Goal: Task Accomplishment & Management: Complete application form

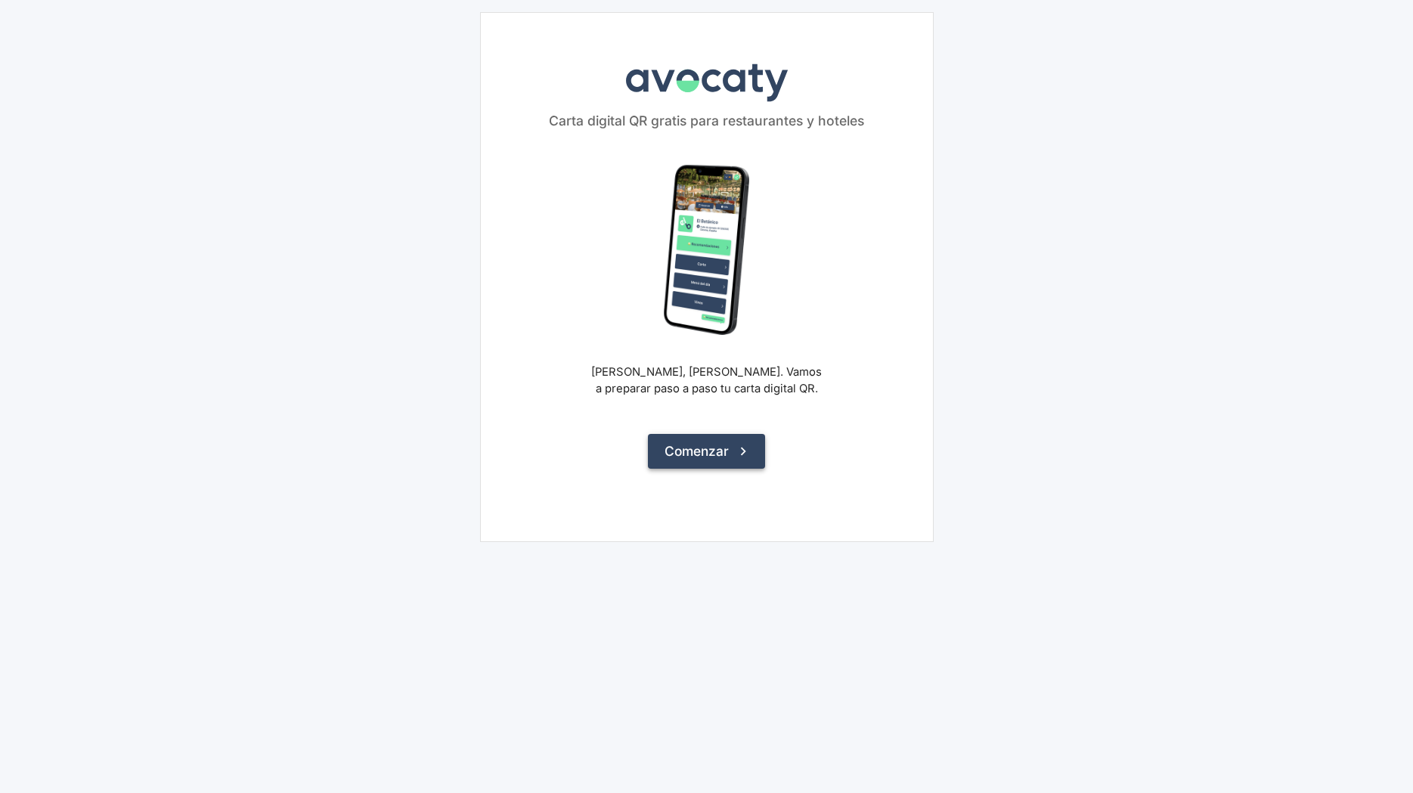
click at [689, 445] on button "Comenzar" at bounding box center [706, 451] width 117 height 35
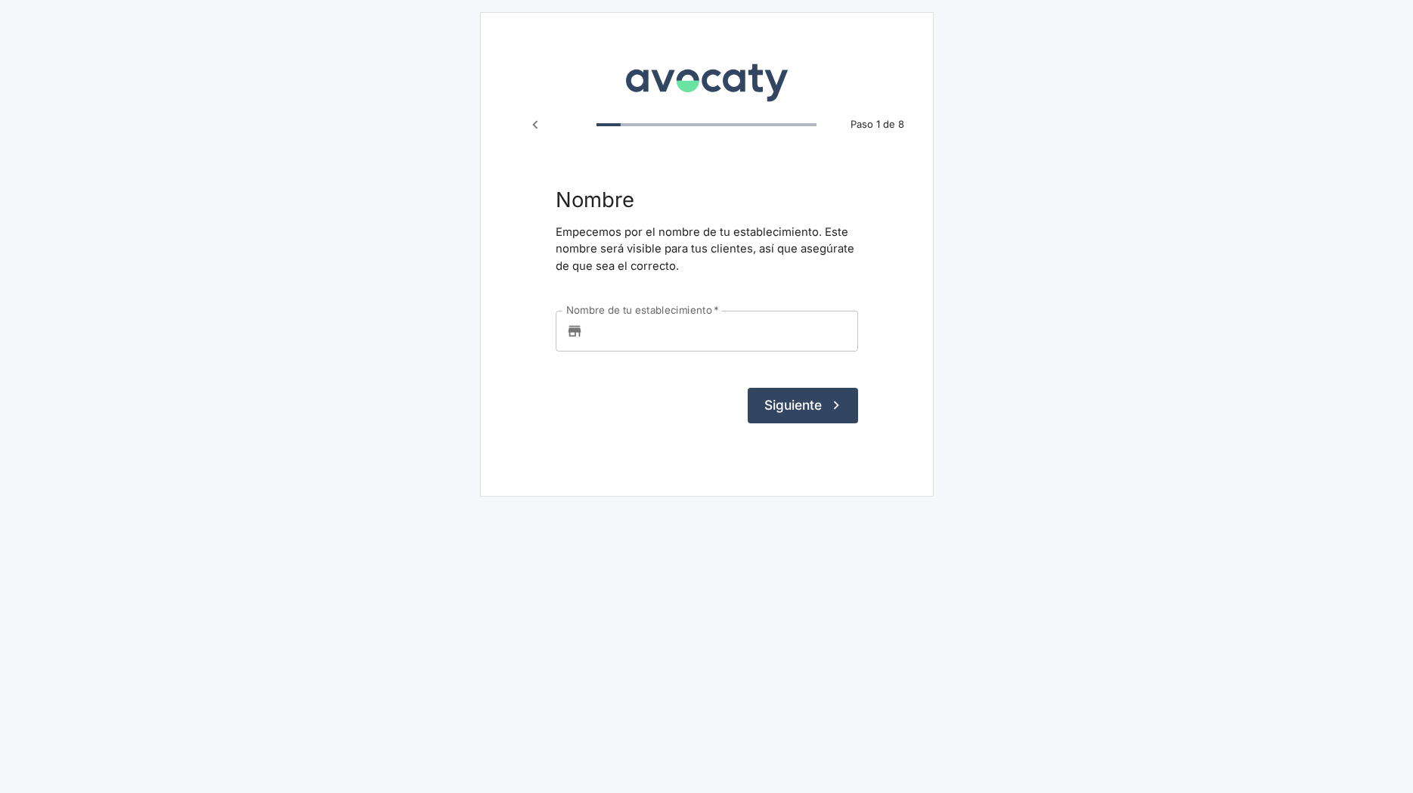
click at [674, 335] on input "Nombre de tu establecimiento   *" at bounding box center [723, 331] width 269 height 41
type input "Hoteles Nest"
click at [748, 388] on button "Siguiente" at bounding box center [803, 405] width 110 height 35
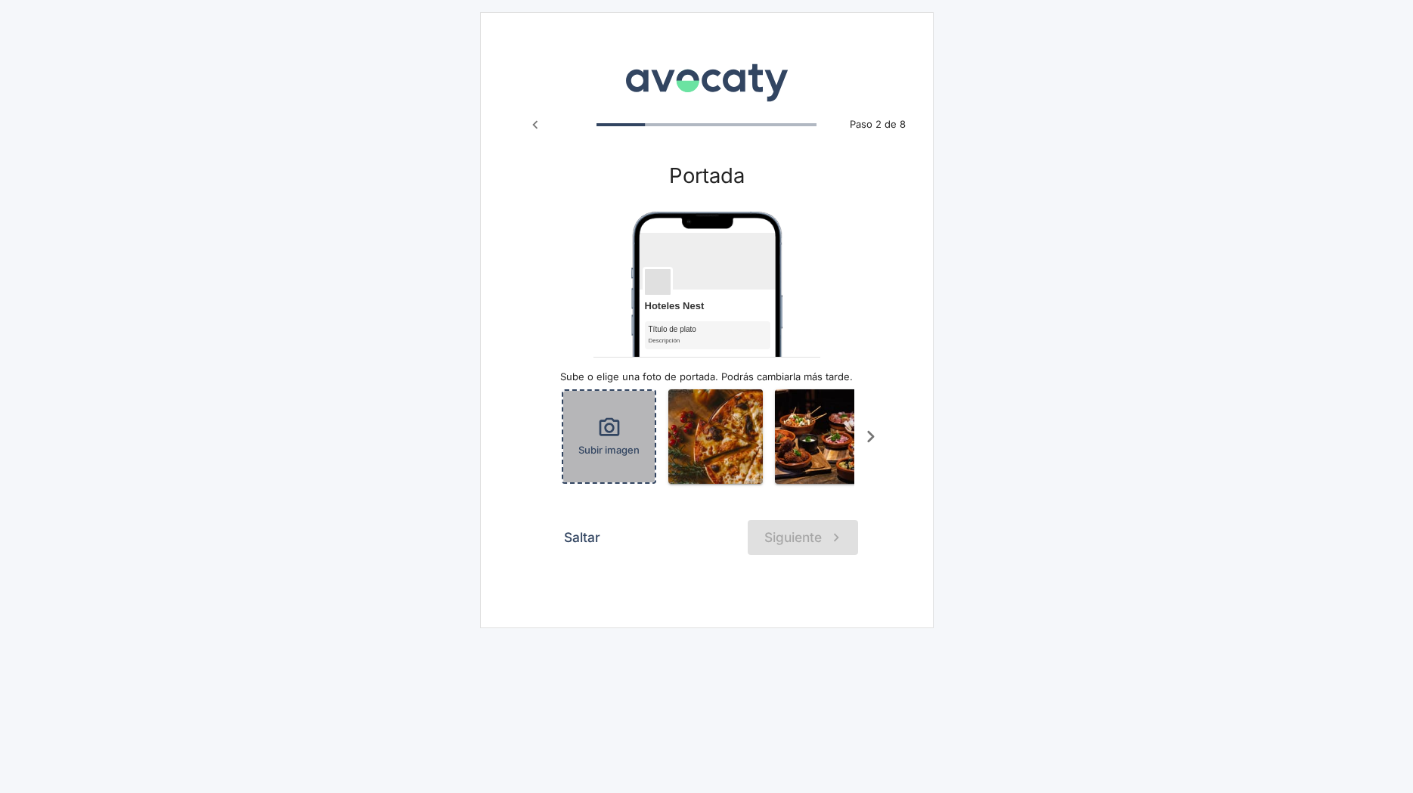
click at [609, 450] on span "Subir imagen" at bounding box center [608, 450] width 61 height 14
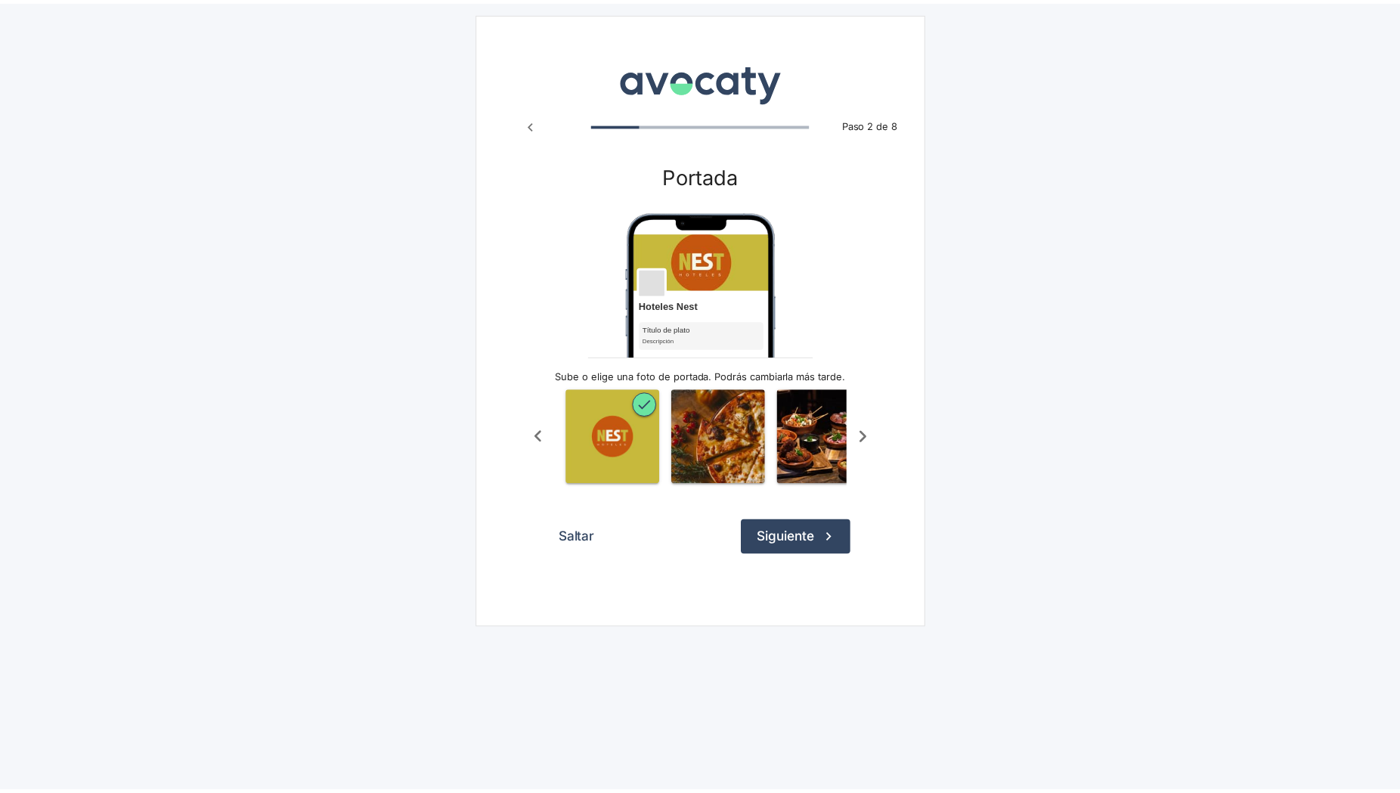
scroll to position [0, 98]
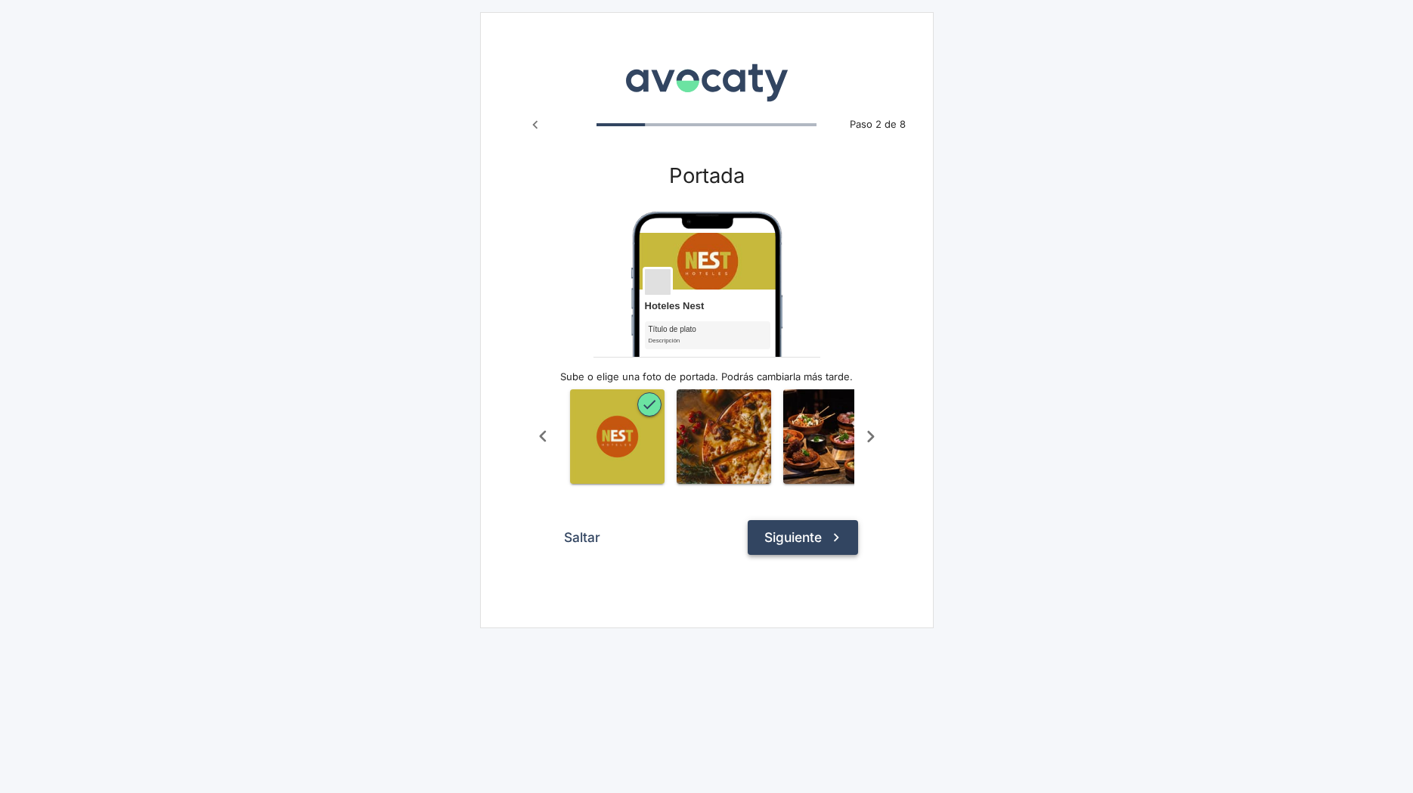
click at [807, 550] on button "Siguiente" at bounding box center [803, 537] width 110 height 35
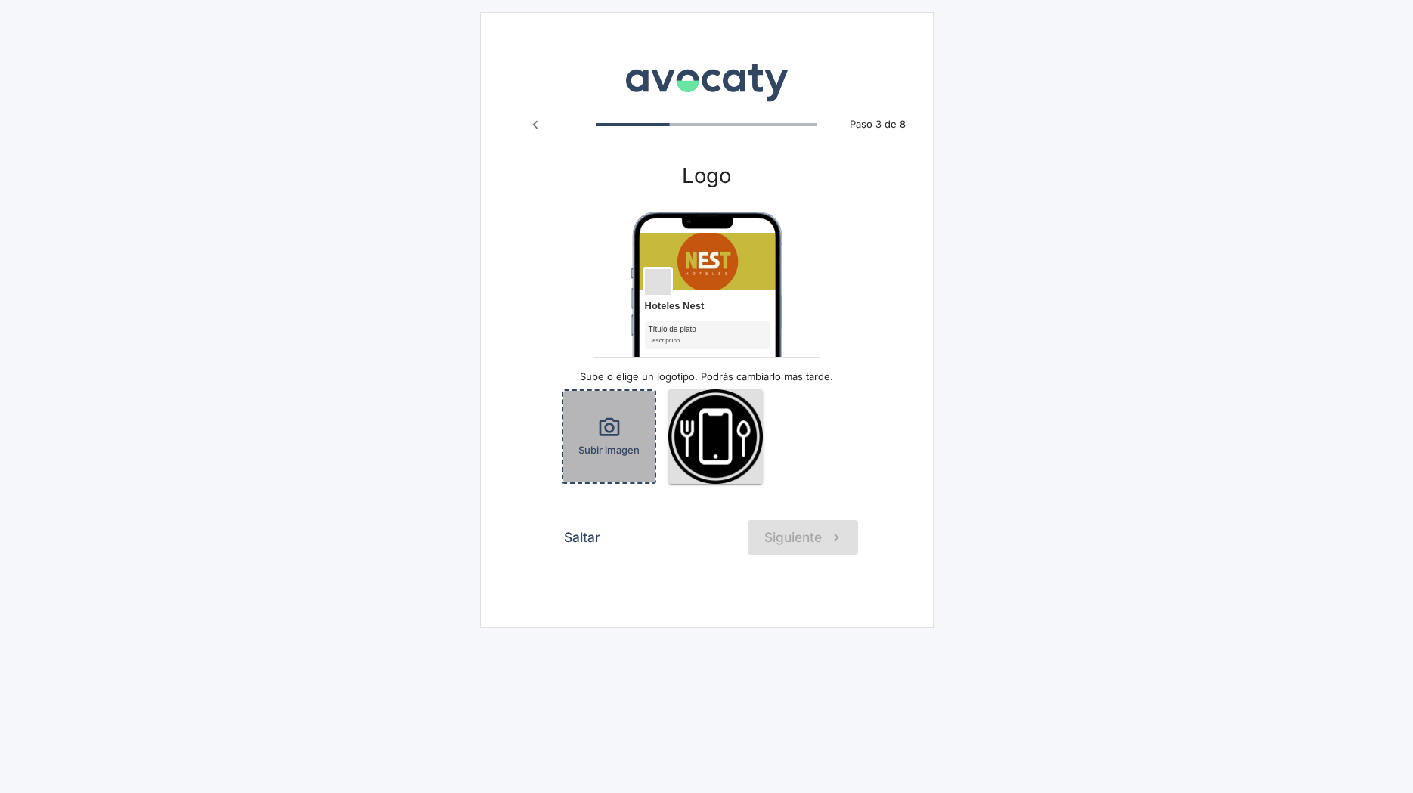
click at [609, 439] on icon "button" at bounding box center [609, 428] width 24 height 24
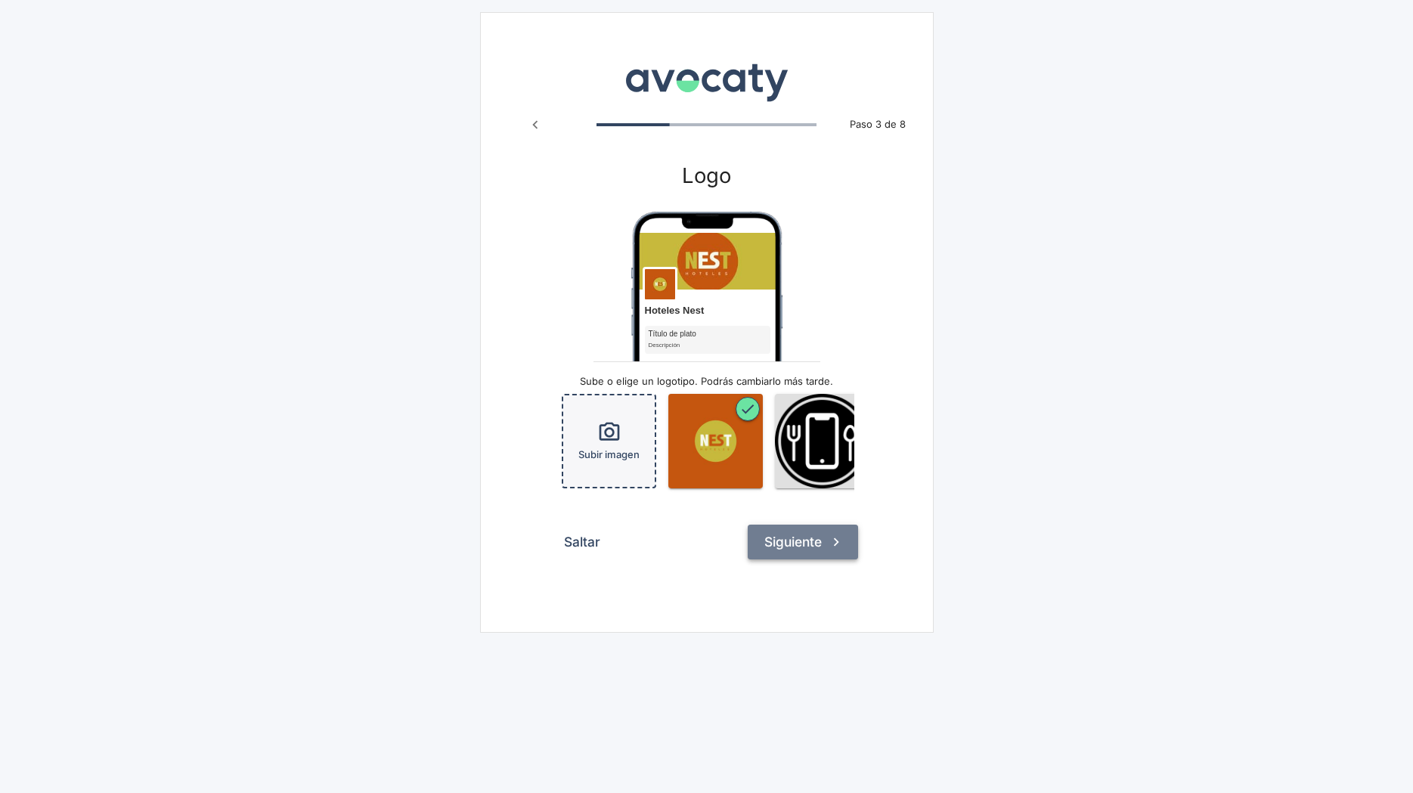
click at [806, 559] on button "Siguiente" at bounding box center [803, 542] width 110 height 35
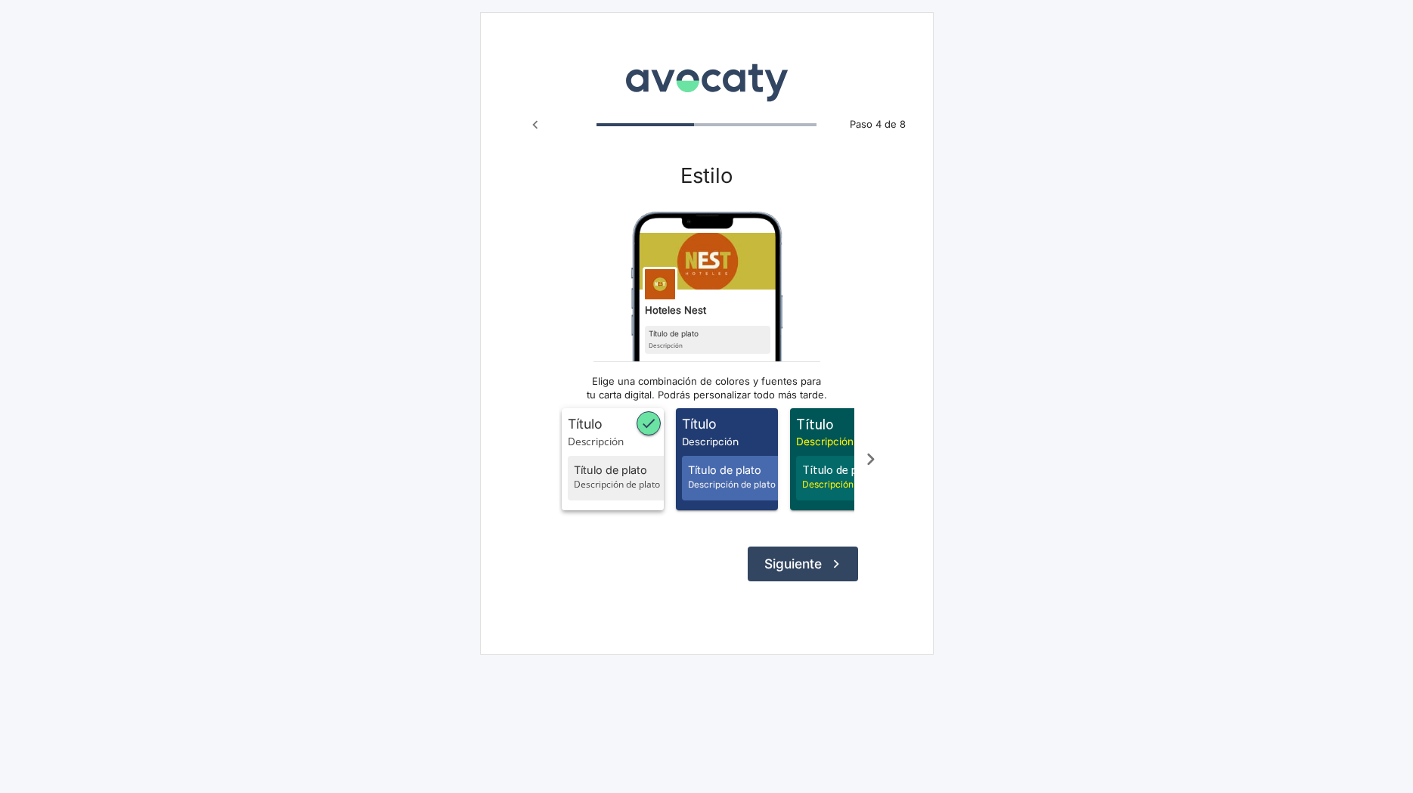
click at [579, 435] on span "Descripción" at bounding box center [616, 441] width 96 height 15
click at [583, 423] on span "Título" at bounding box center [616, 424] width 96 height 20
click at [627, 481] on span "Descripción de plato" at bounding box center [621, 485] width 94 height 14
click at [721, 478] on span "Título de plato" at bounding box center [735, 470] width 94 height 17
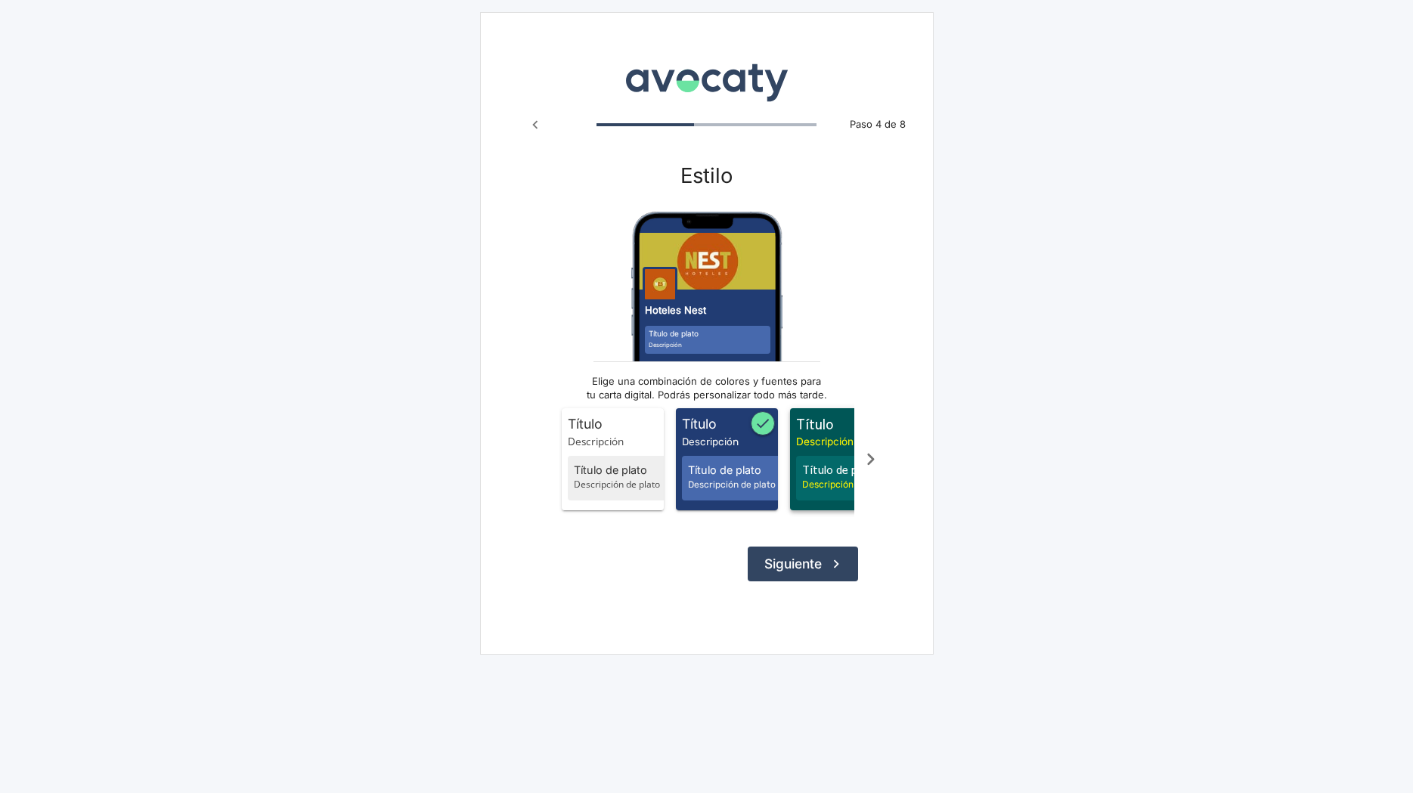
click at [827, 482] on span "Descripción de plato" at bounding box center [849, 485] width 94 height 14
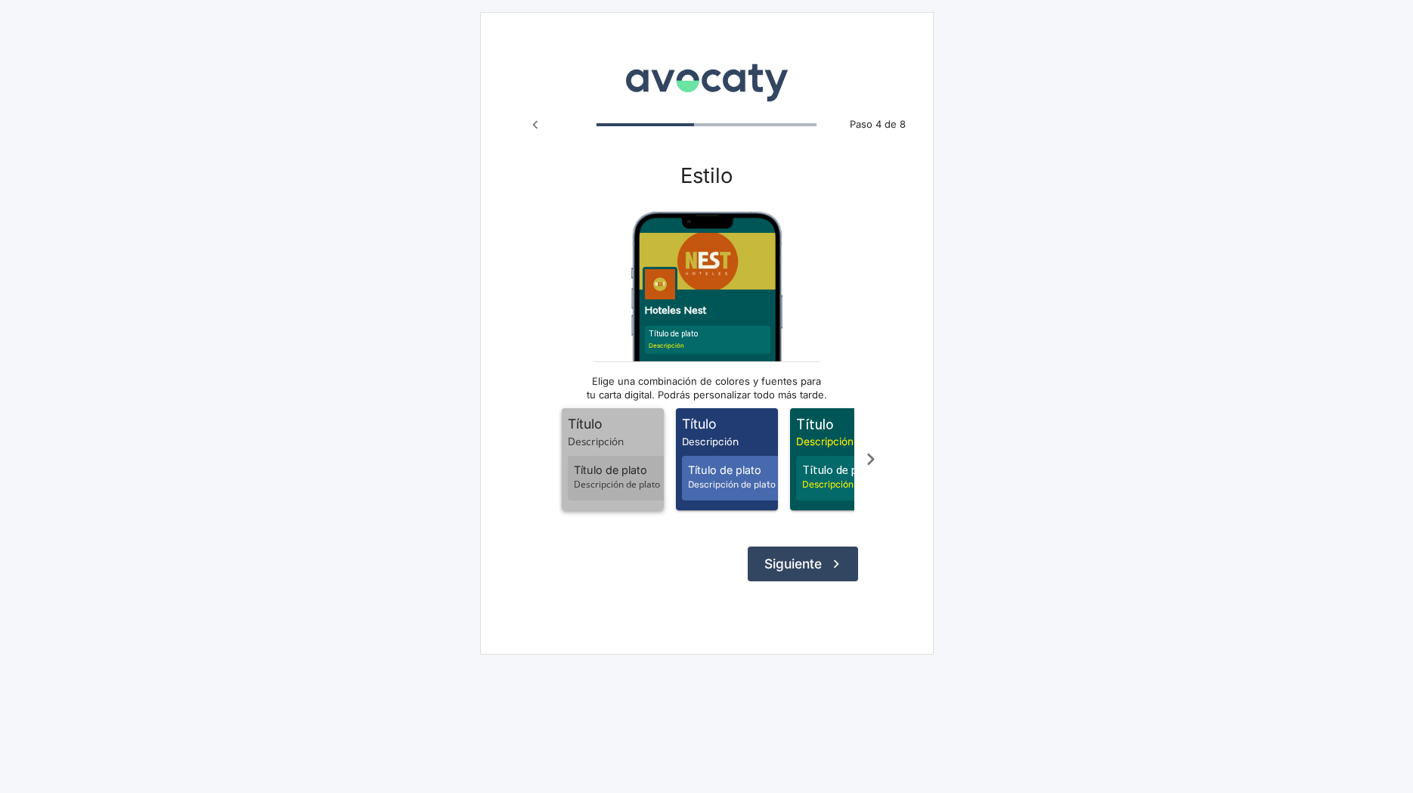
click at [576, 479] on div "Título de plato Descripción de plato" at bounding box center [621, 478] width 106 height 45
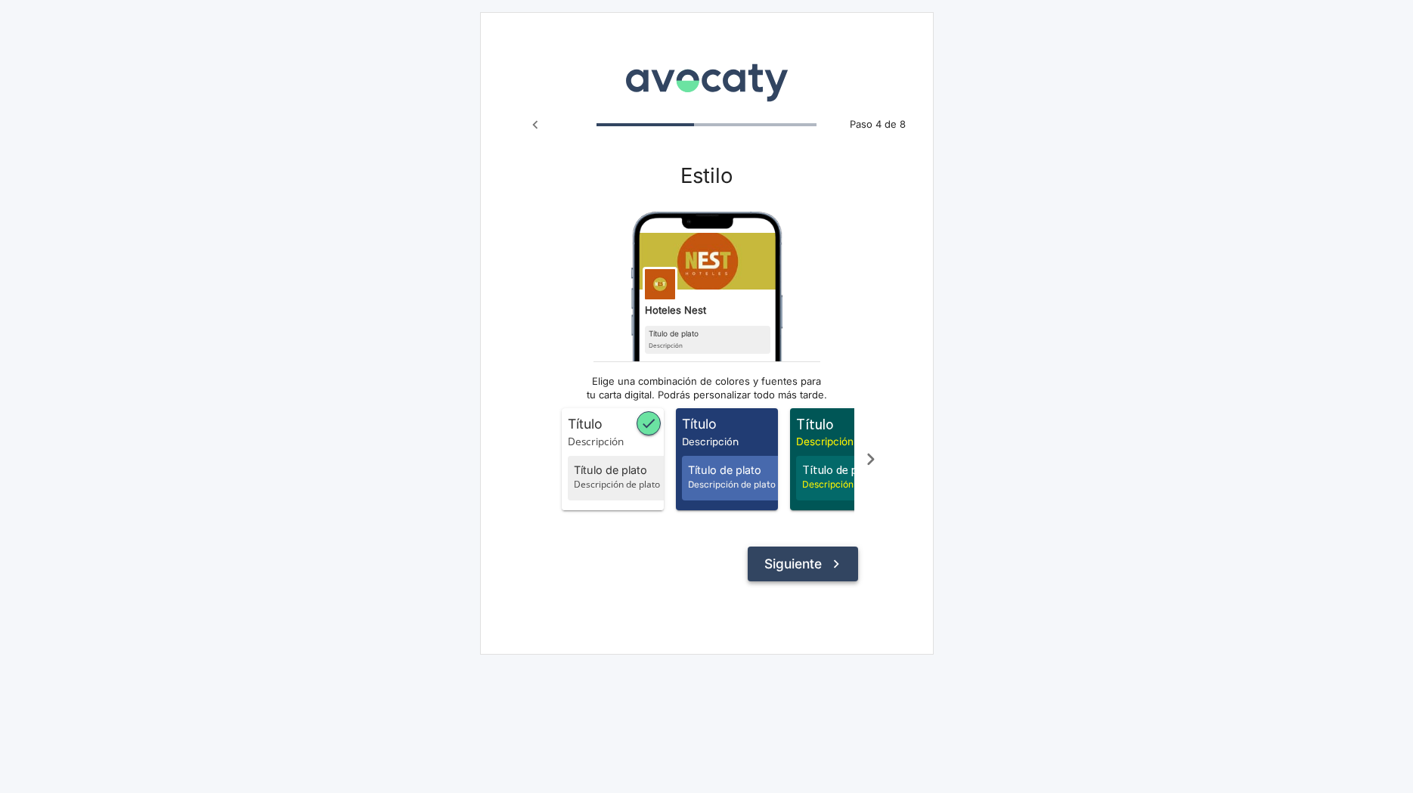
click at [795, 578] on button "Siguiente" at bounding box center [803, 564] width 110 height 35
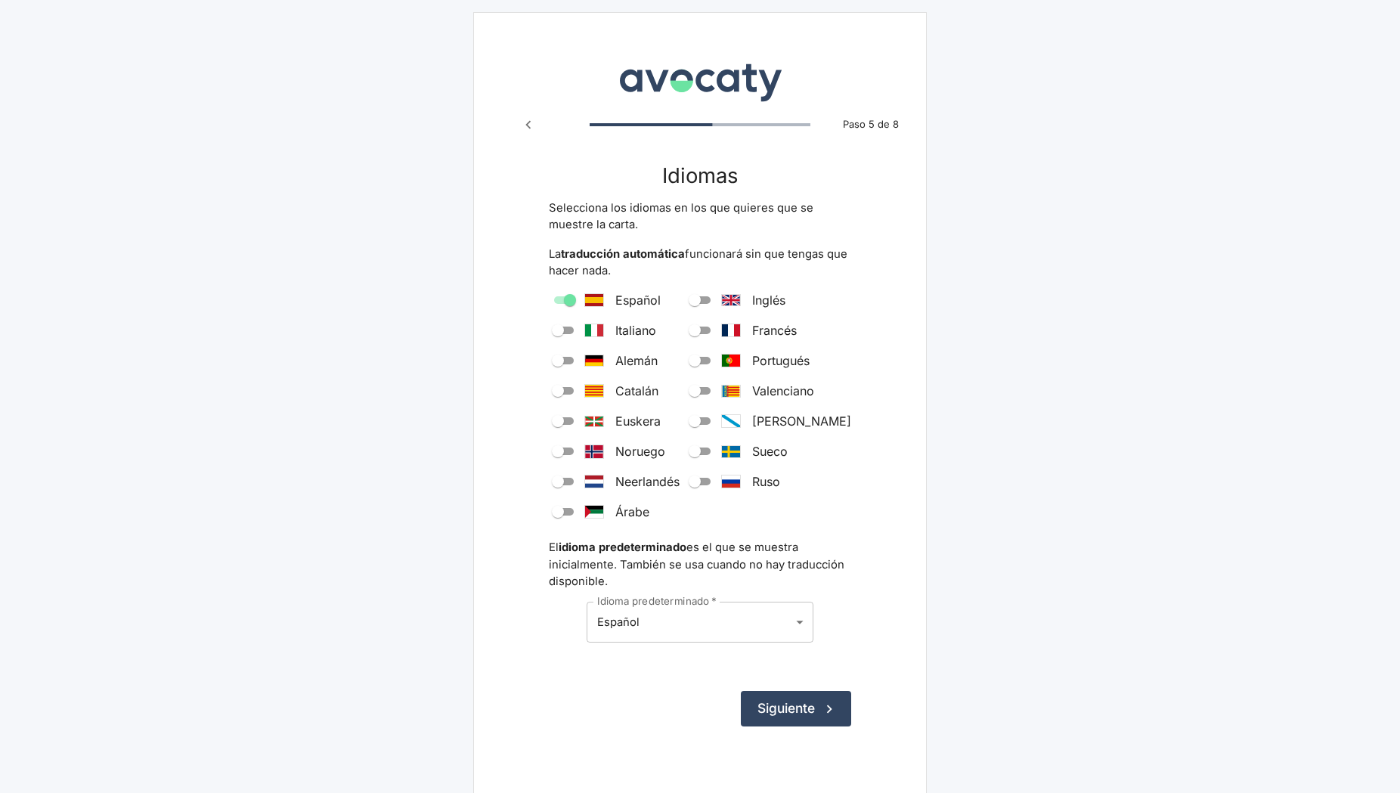
click at [559, 358] on input "Alemán" at bounding box center [558, 361] width 54 height 18
checkbox input "true"
click at [563, 327] on input "Italiano" at bounding box center [558, 330] width 54 height 18
checkbox input "true"
click at [714, 333] on input "Francés" at bounding box center [695, 330] width 54 height 18
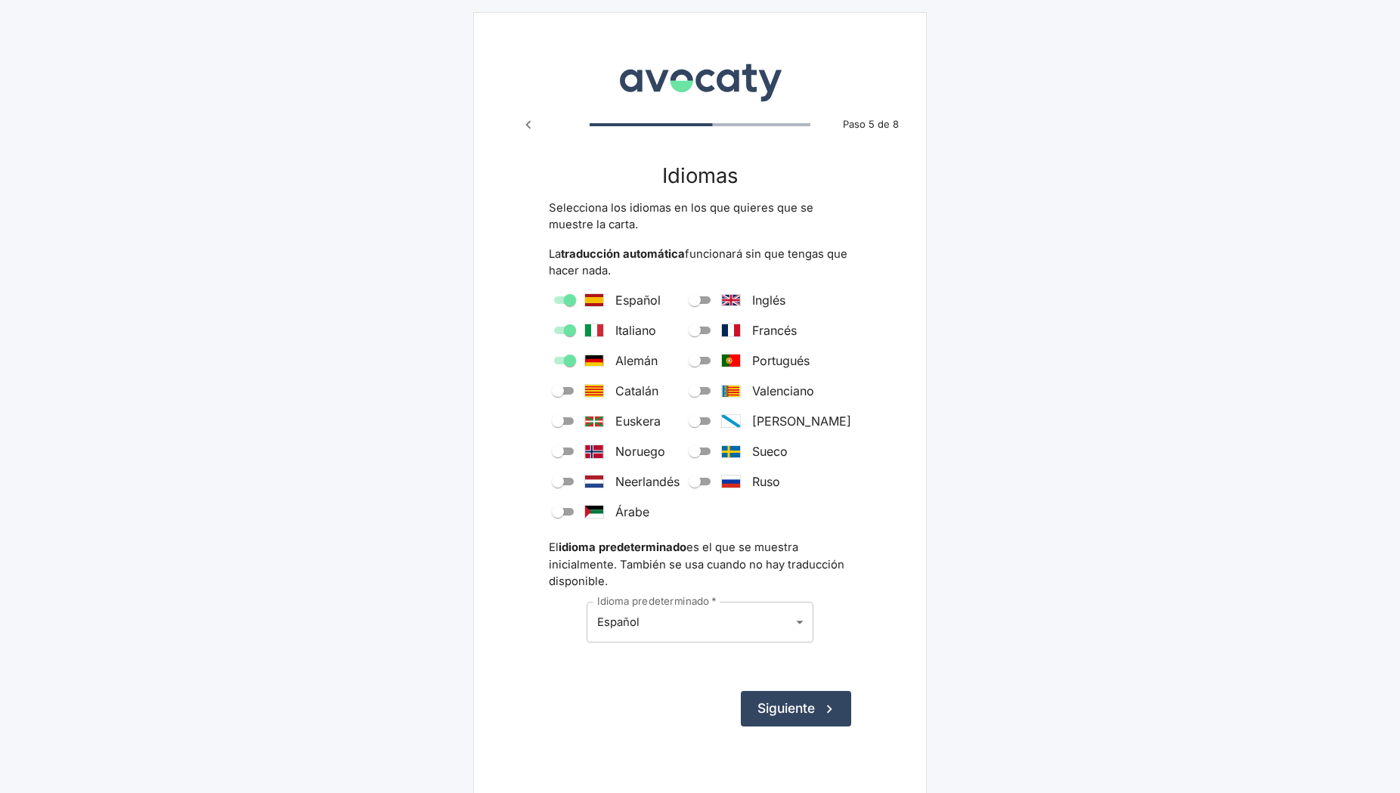
checkbox input "true"
click at [709, 361] on input "Portugués" at bounding box center [695, 361] width 54 height 18
checkbox input "true"
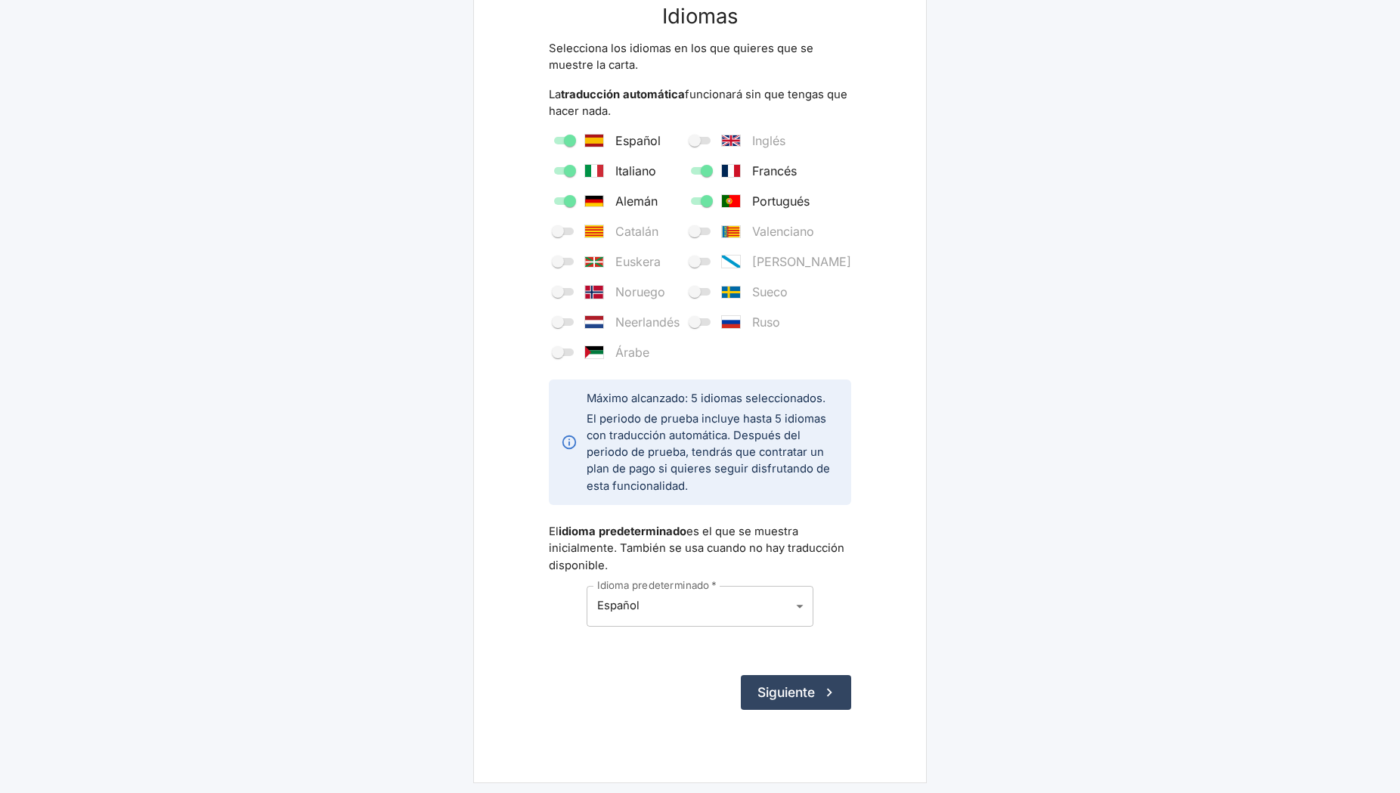
scroll to position [162, 0]
click at [778, 692] on button "Siguiente" at bounding box center [796, 690] width 110 height 35
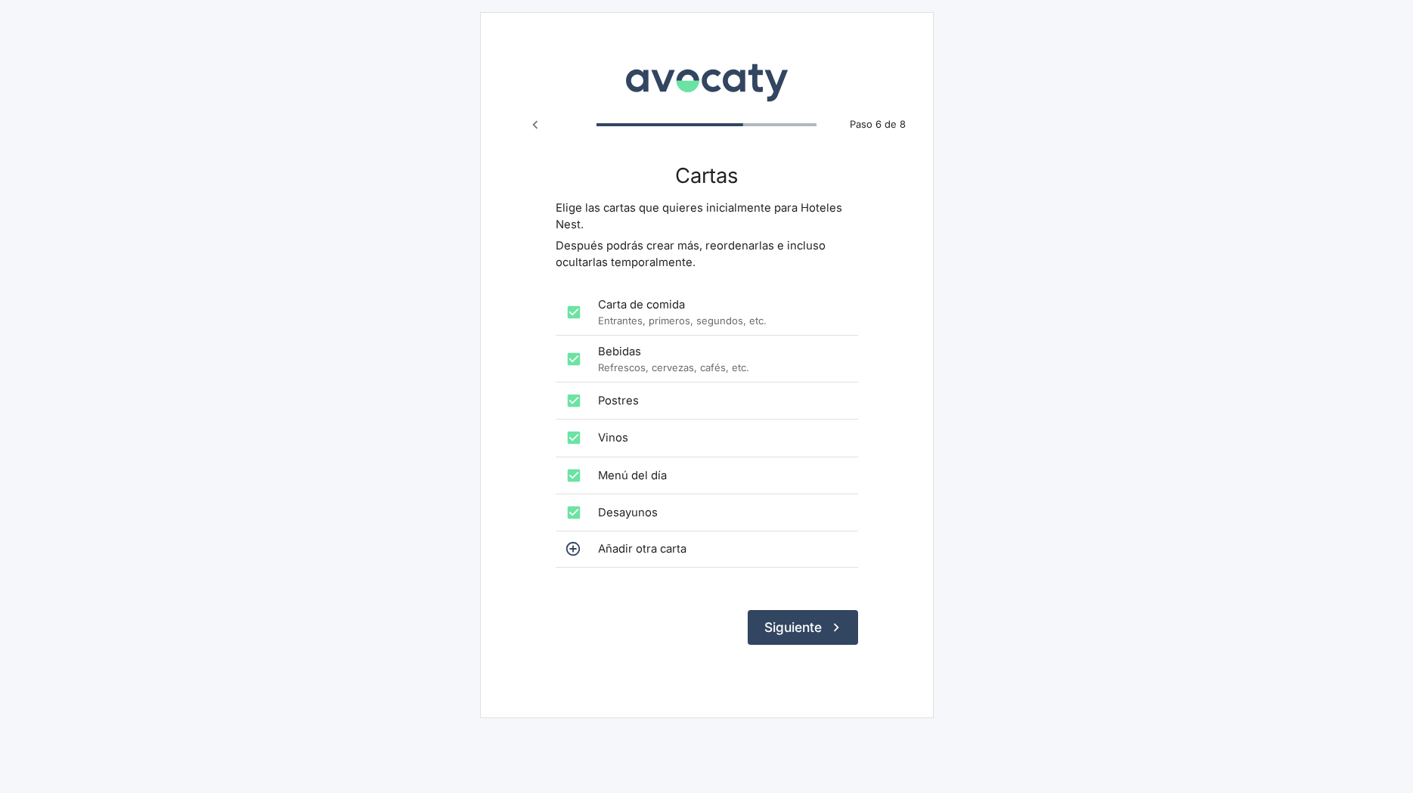
click at [539, 125] on icon "Paso anterior" at bounding box center [535, 124] width 17 height 17
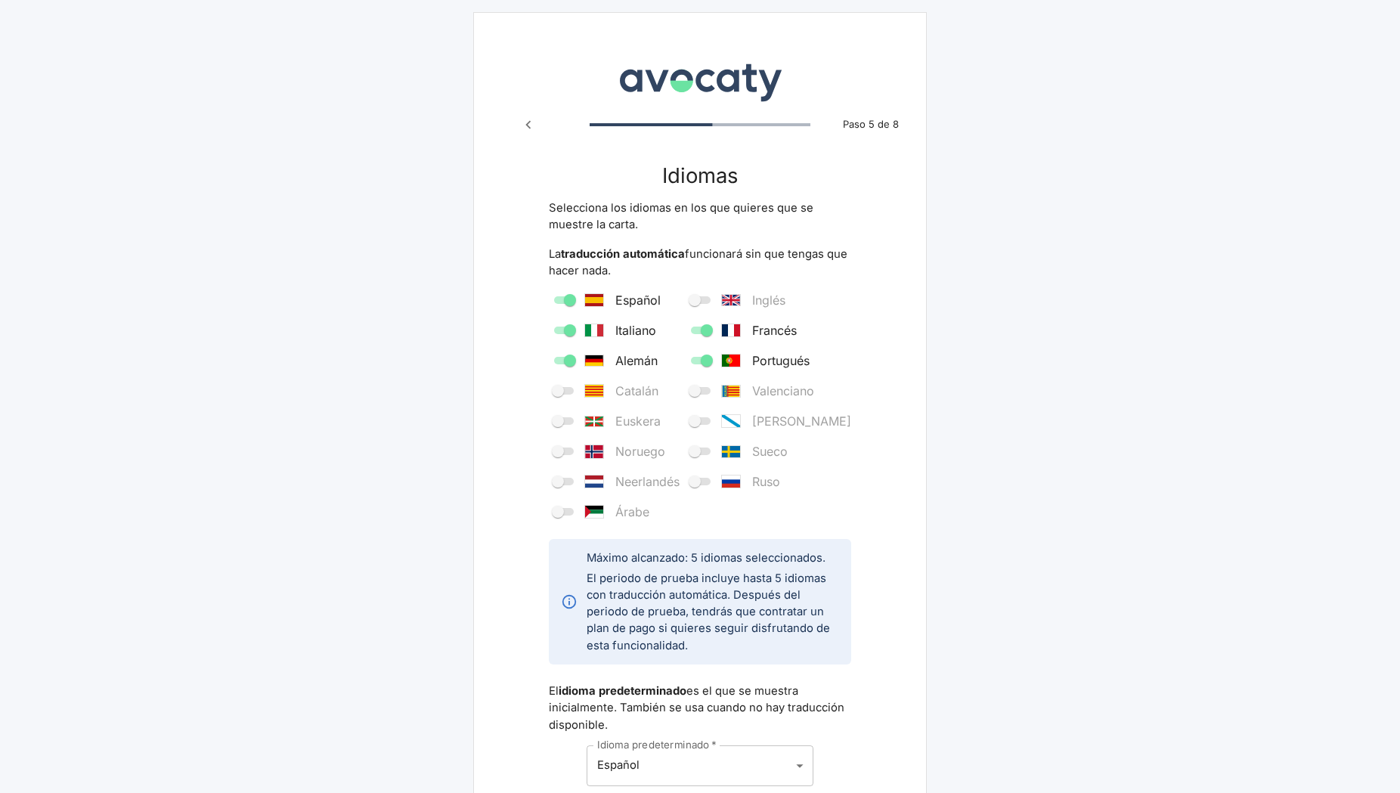
click at [723, 358] on input "Portugués" at bounding box center [707, 361] width 54 height 18
checkbox input "false"
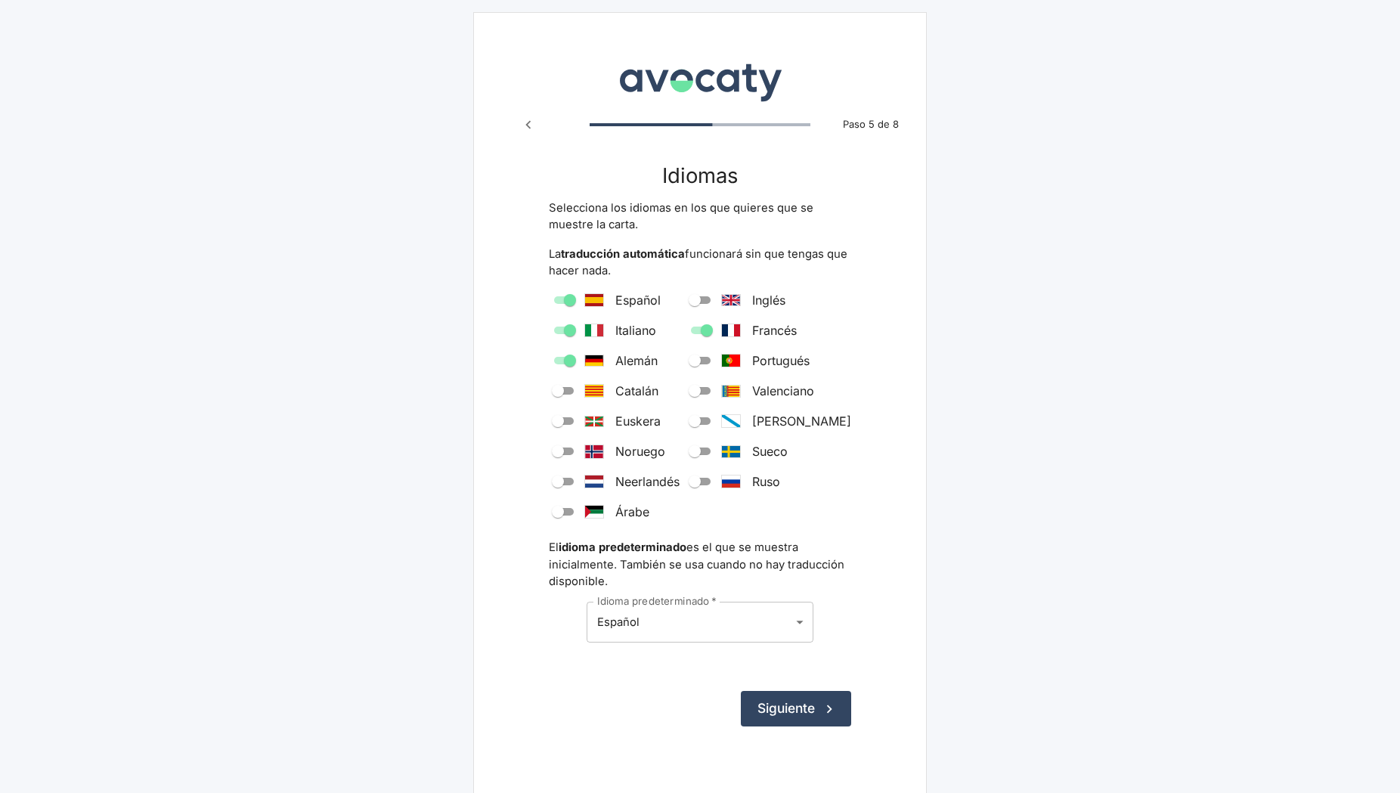
click at [715, 302] on input "Inglés" at bounding box center [695, 300] width 54 height 18
checkbox input "true"
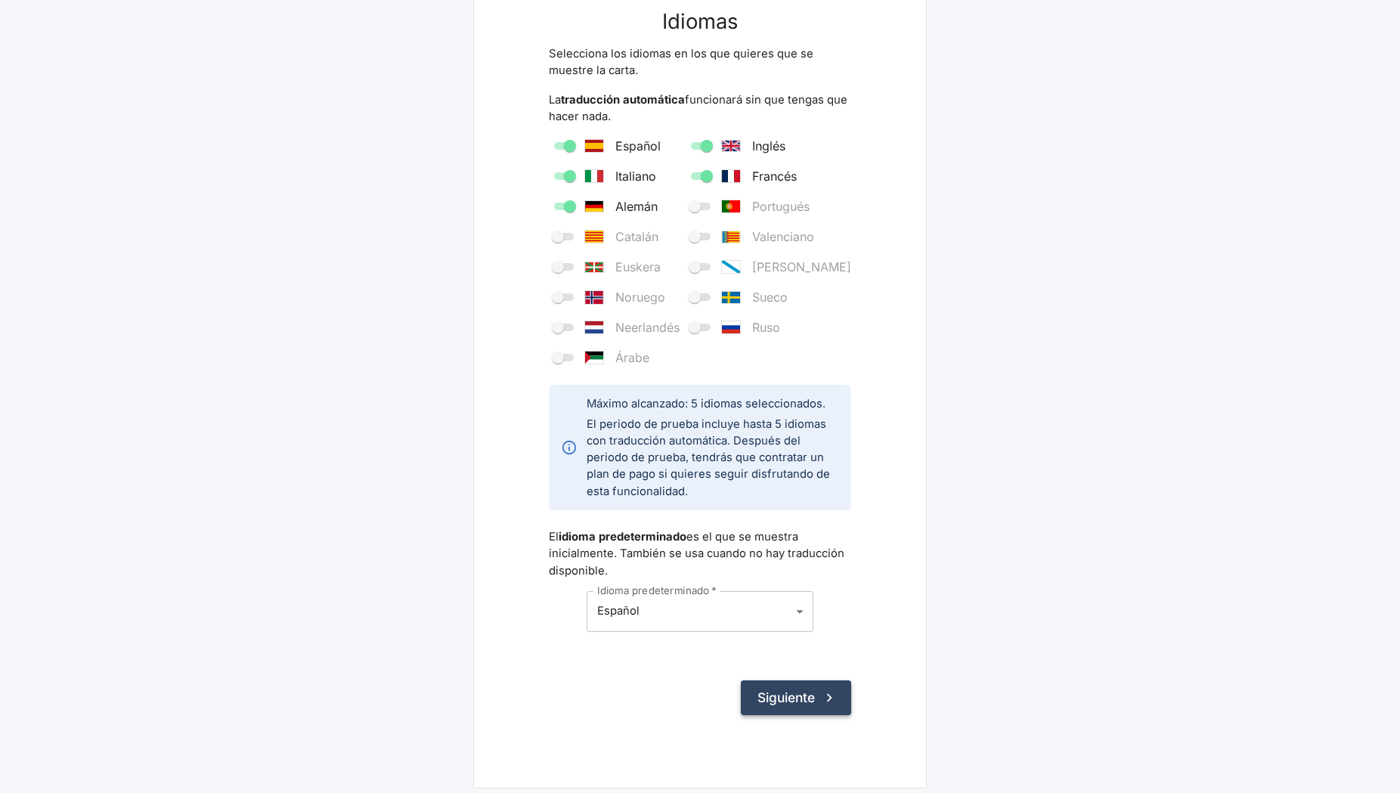
click at [780, 692] on button "Siguiente" at bounding box center [796, 697] width 110 height 35
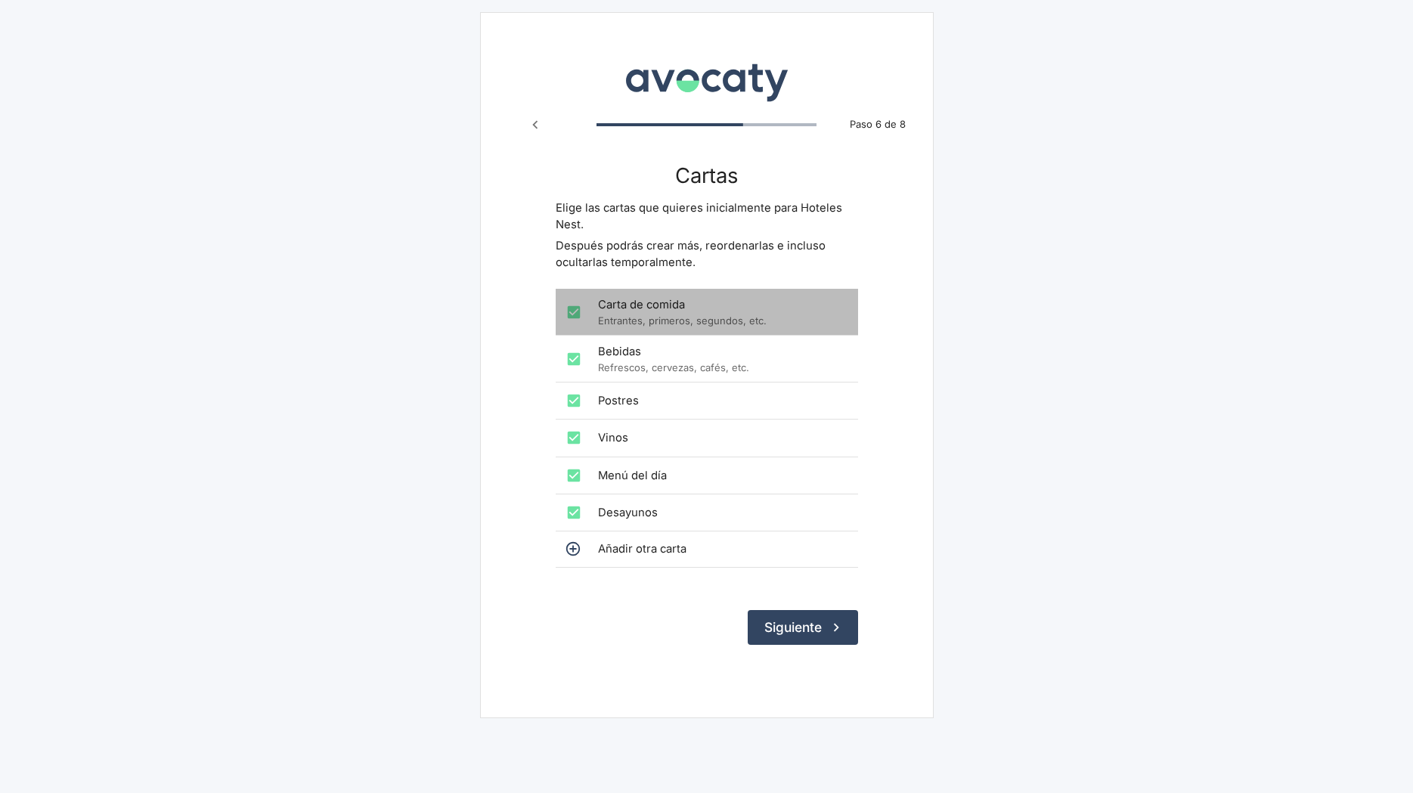
click at [574, 312] on input "checkbox" at bounding box center [574, 312] width 30 height 30
checkbox input "false"
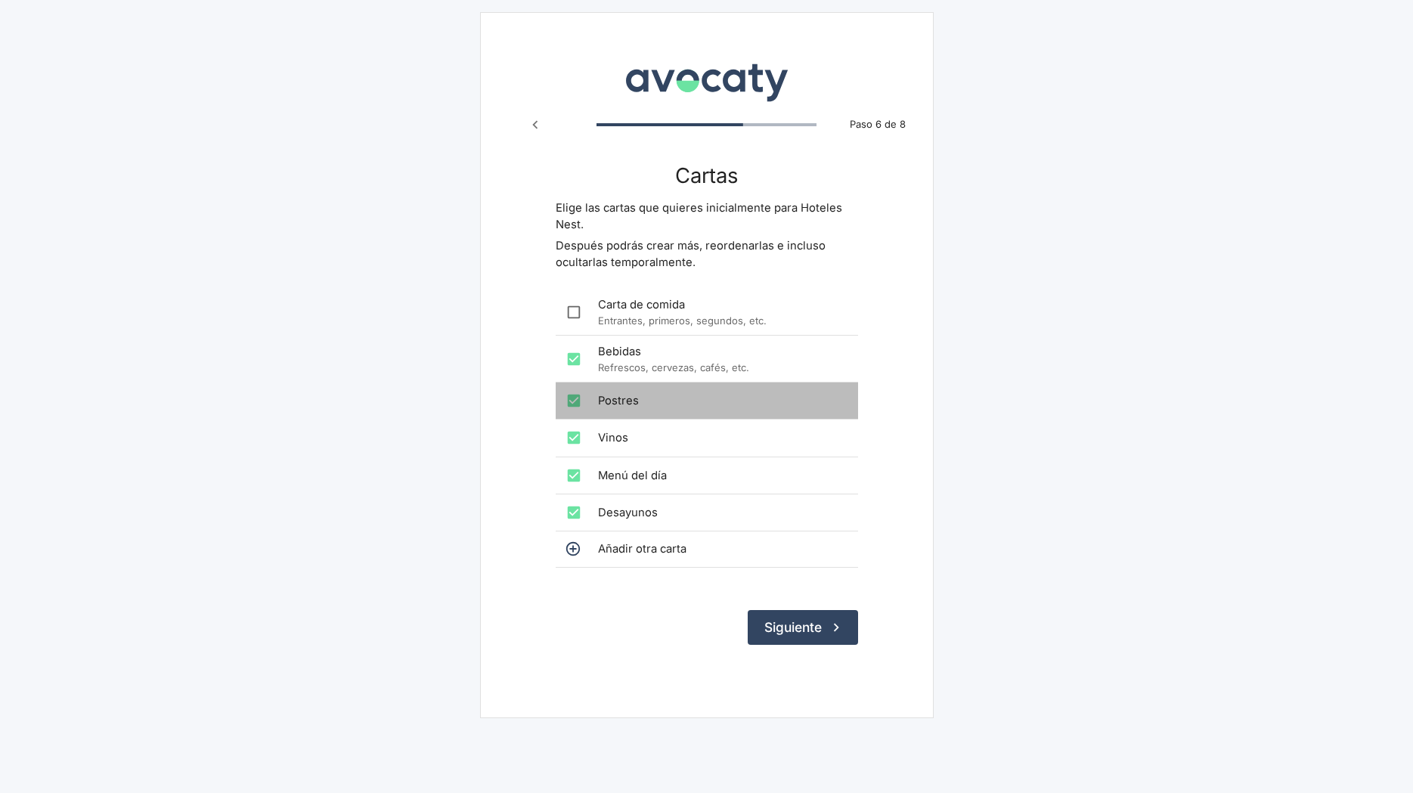
click at [575, 401] on input "checkbox" at bounding box center [574, 401] width 30 height 30
checkbox input "false"
click at [575, 477] on input "checkbox" at bounding box center [574, 475] width 30 height 30
checkbox input "false"
click at [576, 311] on input "checkbox" at bounding box center [574, 312] width 30 height 30
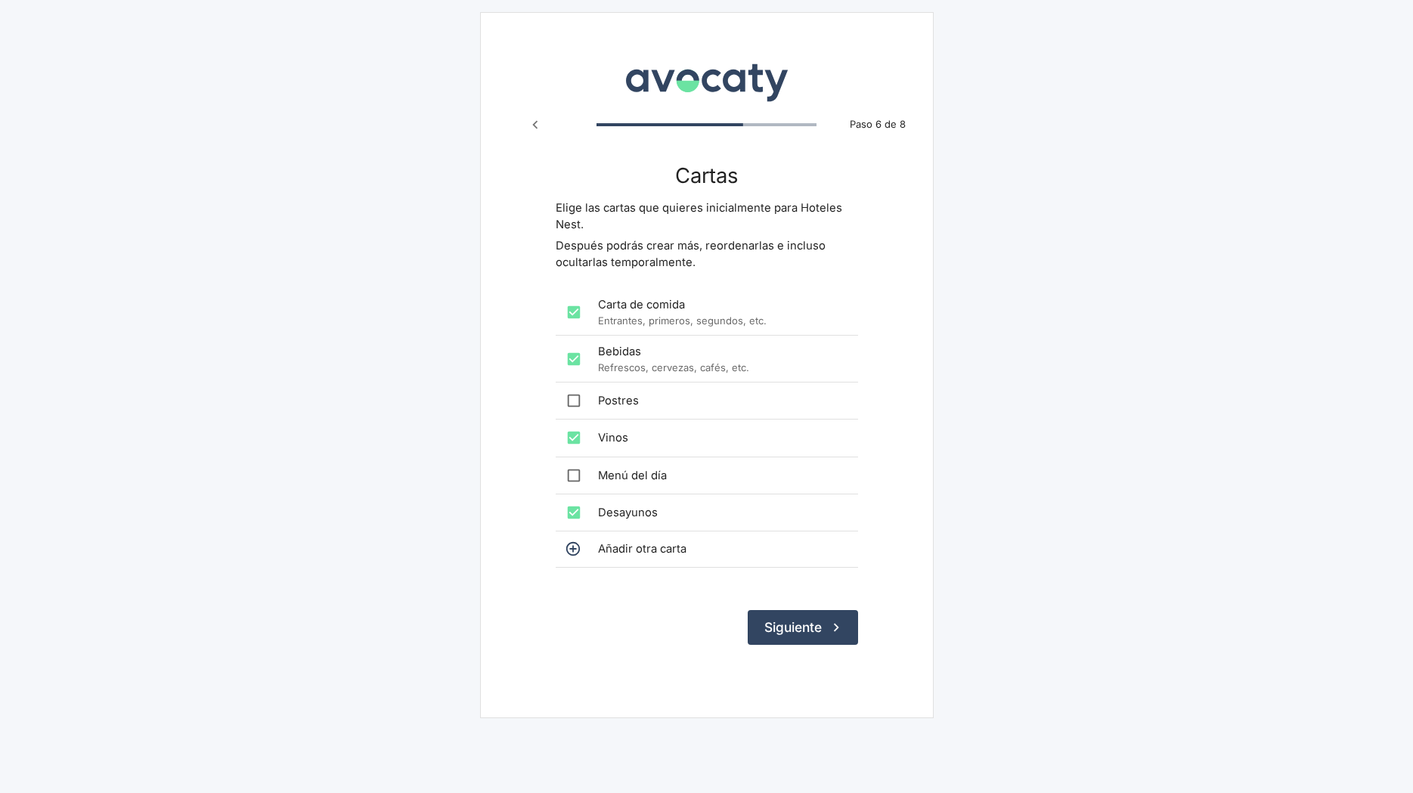
click at [574, 315] on input "checkbox" at bounding box center [574, 312] width 30 height 30
click at [616, 548] on span "Añadir otra carta" at bounding box center [722, 549] width 248 height 17
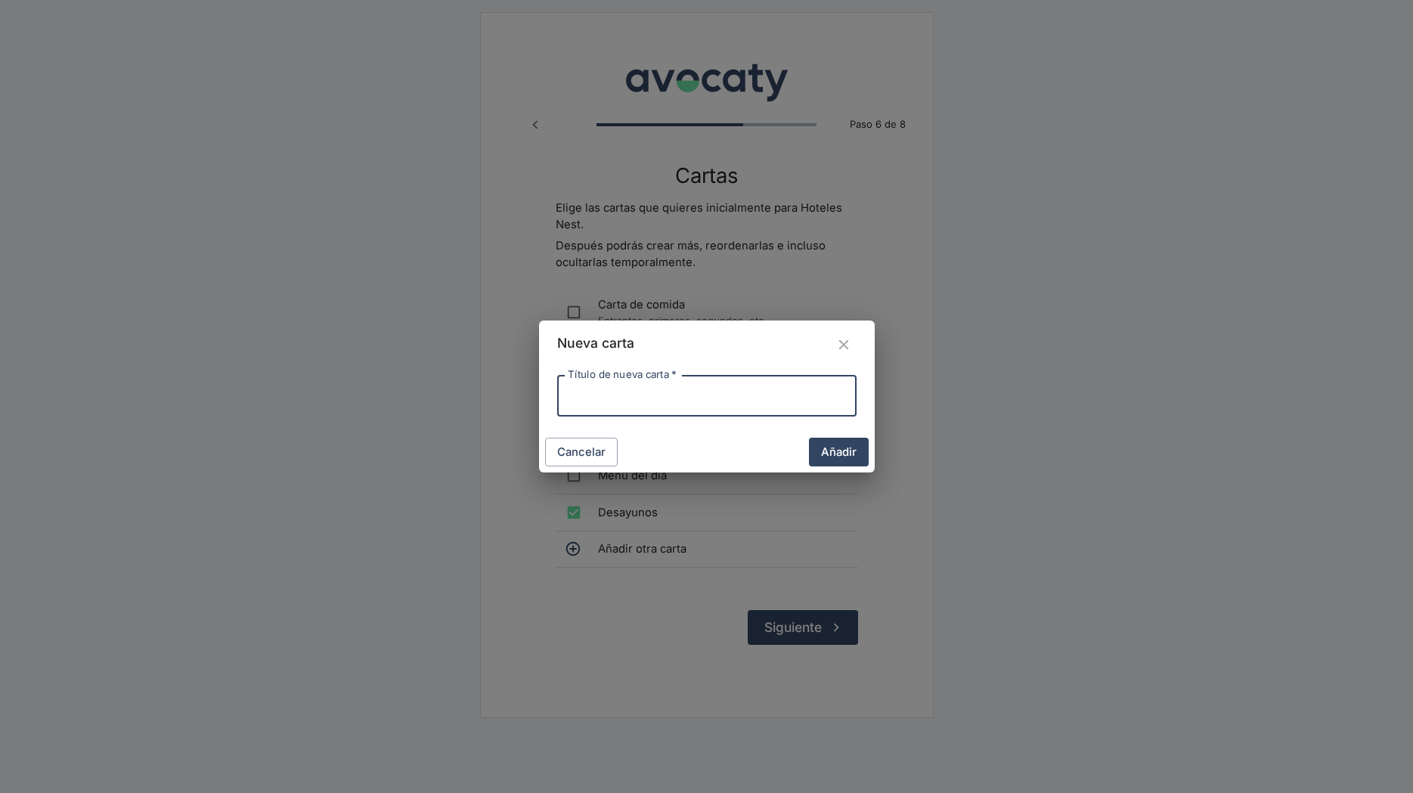
drag, startPoint x: 841, startPoint y: 343, endPoint x: 684, endPoint y: 352, distance: 157.5
click at [841, 344] on icon "Cerrar" at bounding box center [843, 344] width 17 height 17
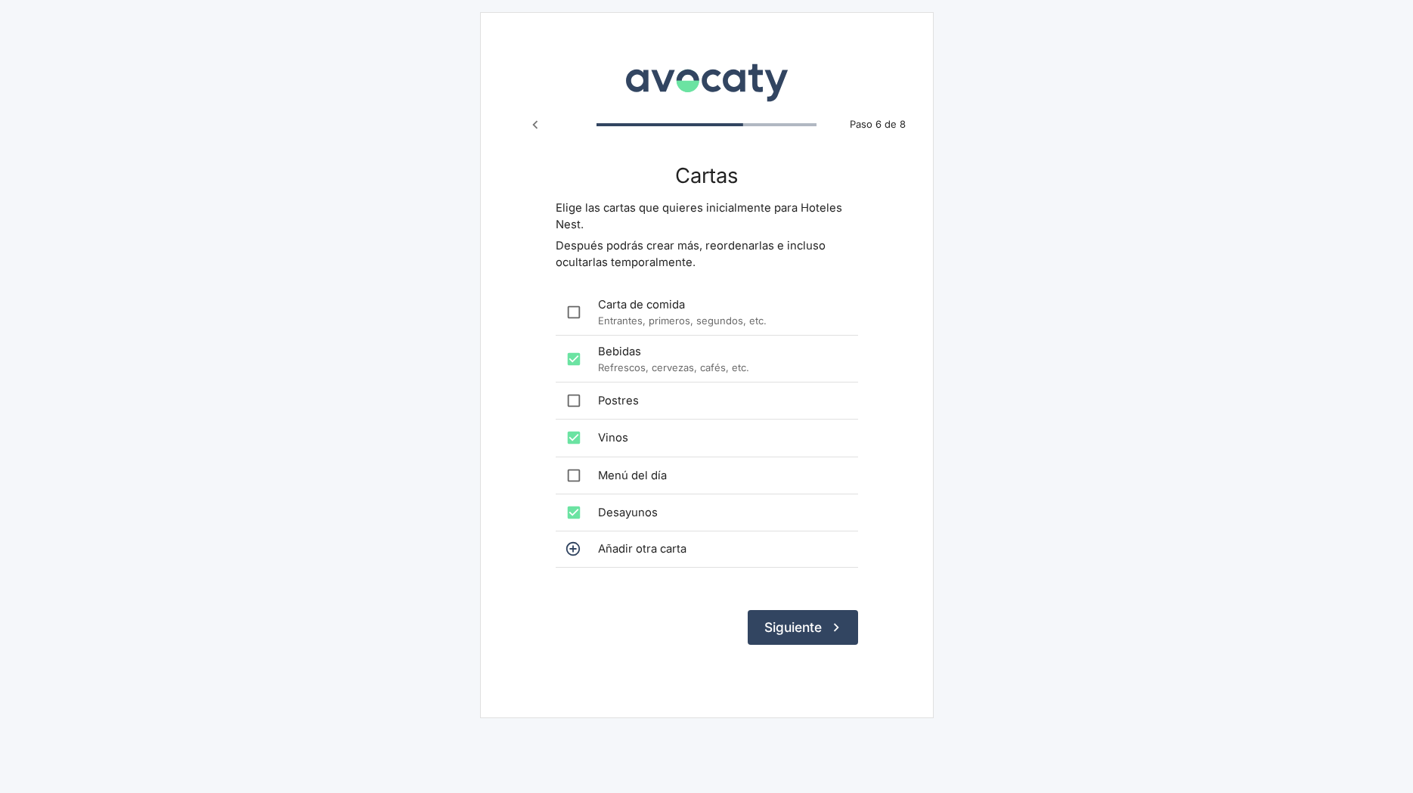
click at [572, 310] on input "checkbox" at bounding box center [574, 312] width 30 height 30
checkbox input "true"
click at [783, 634] on button "Siguiente" at bounding box center [803, 627] width 110 height 35
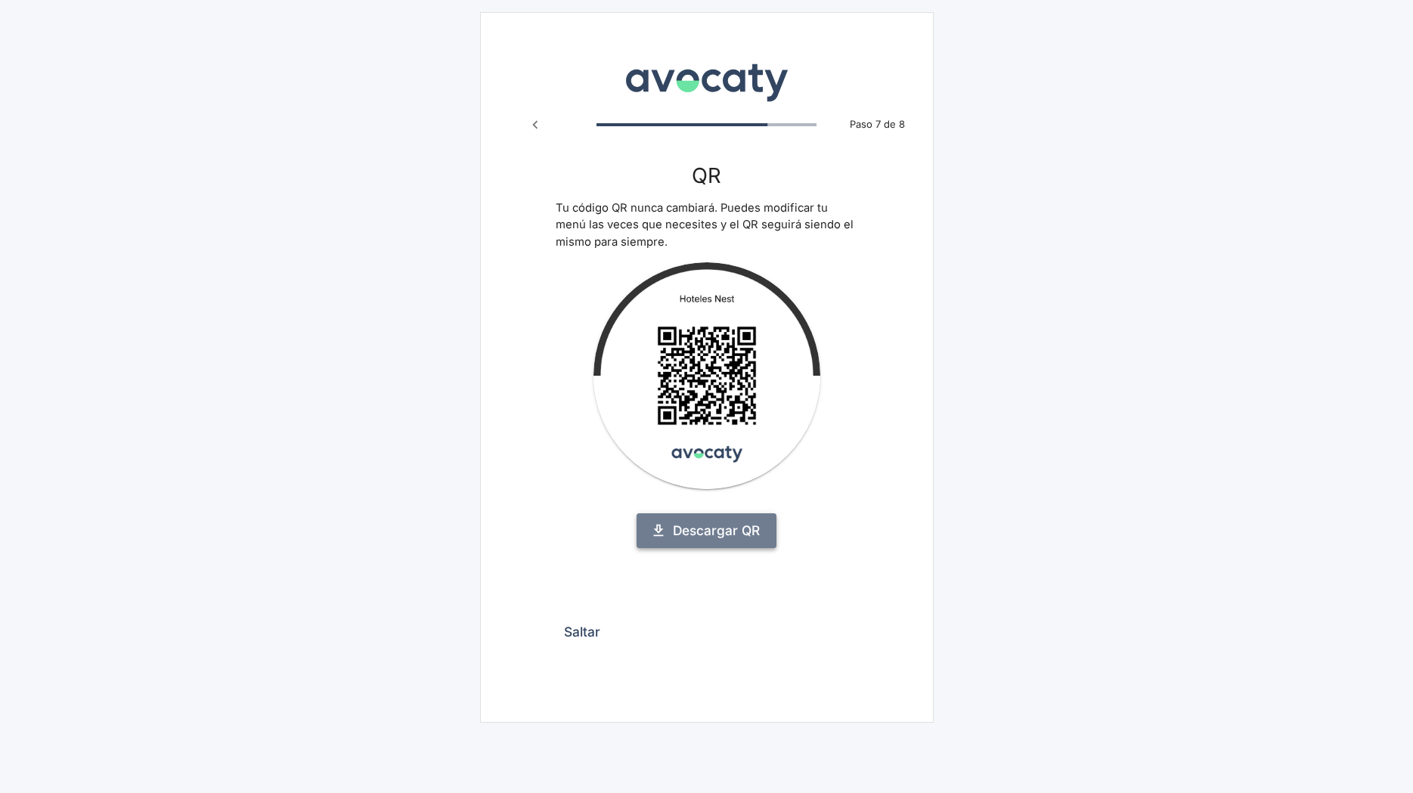
click at [690, 532] on link "Descargar QR" at bounding box center [707, 530] width 140 height 35
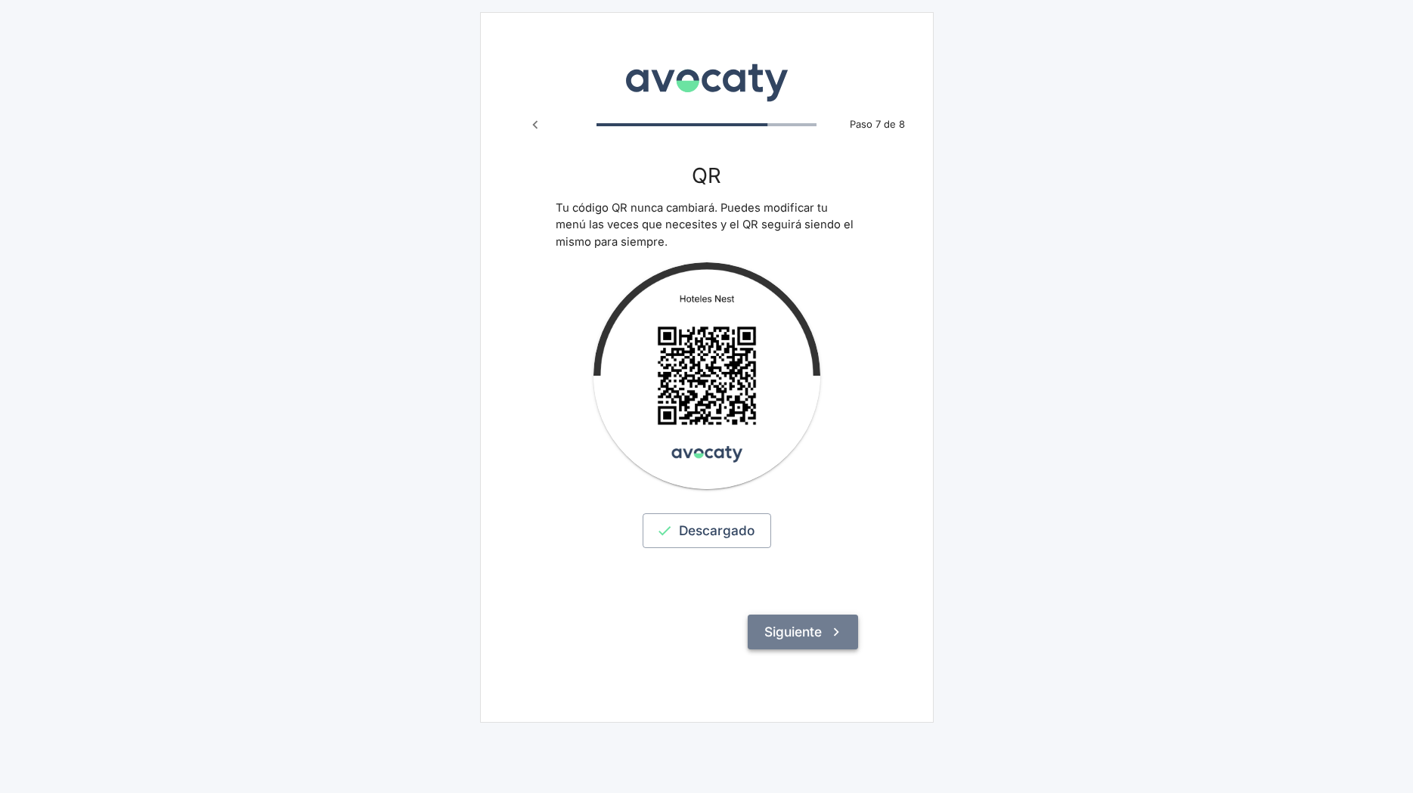
click at [803, 634] on button "Siguiente" at bounding box center [803, 632] width 110 height 35
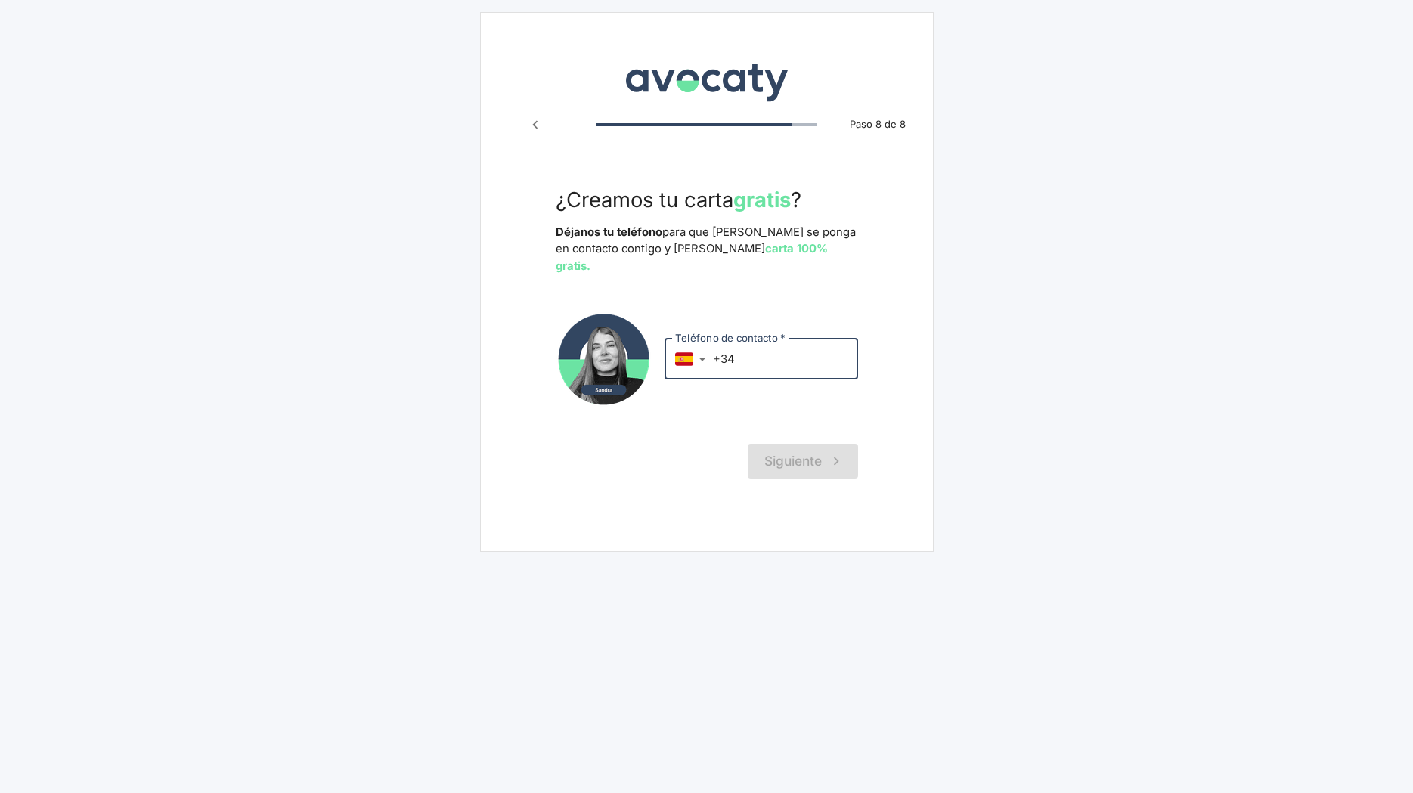
click at [769, 339] on input "+34" at bounding box center [785, 359] width 145 height 41
